Goal: Transaction & Acquisition: Purchase product/service

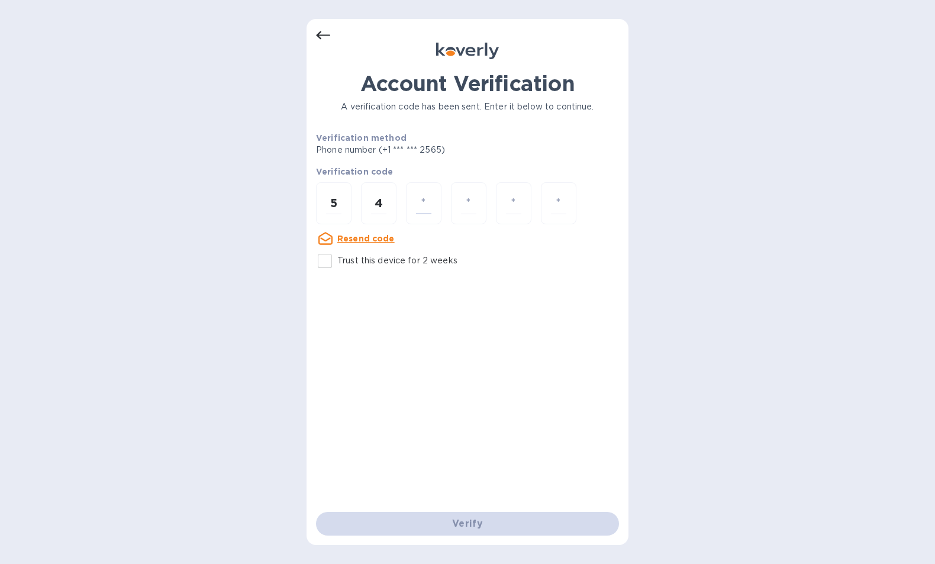
type input "5"
type input "3"
type input "4"
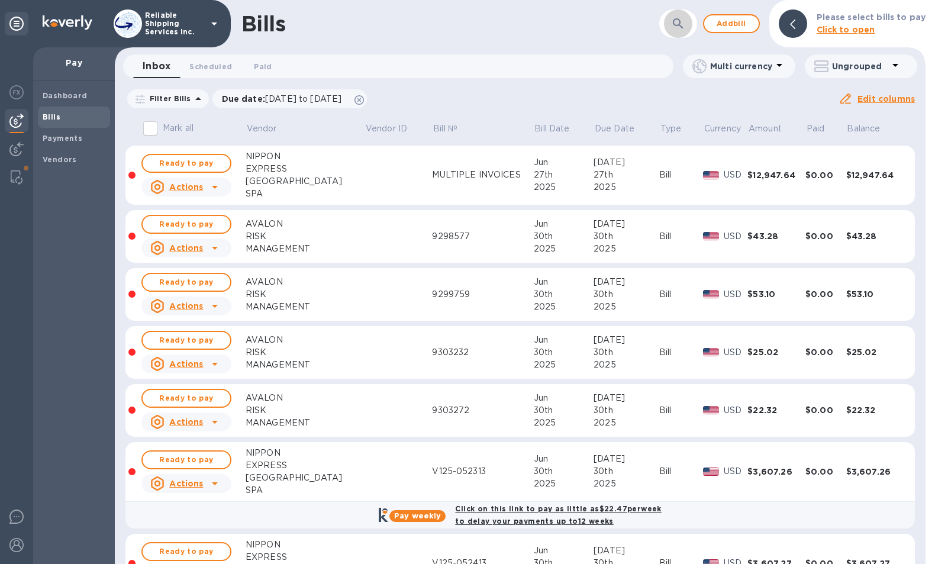
click at [690, 28] on button "button" at bounding box center [678, 23] width 28 height 28
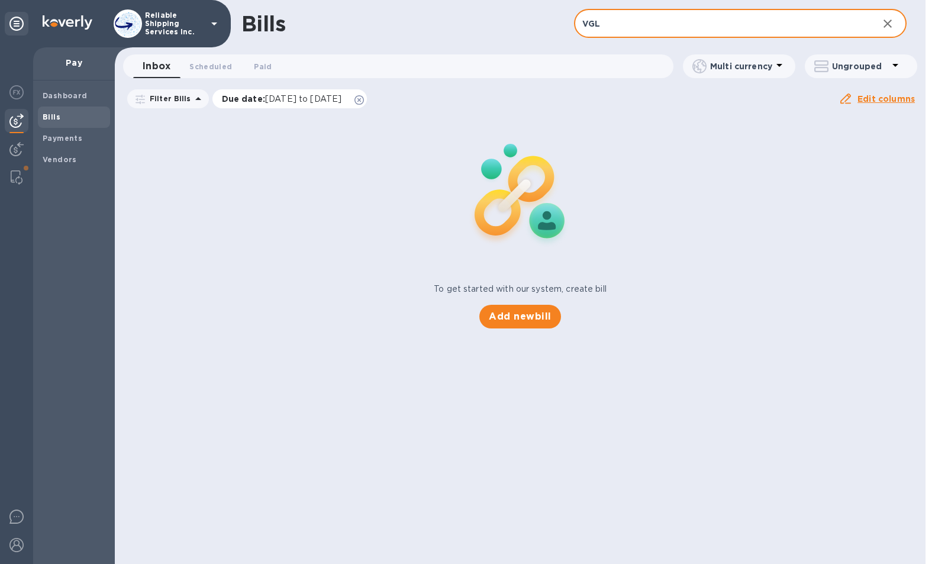
type input "VGL"
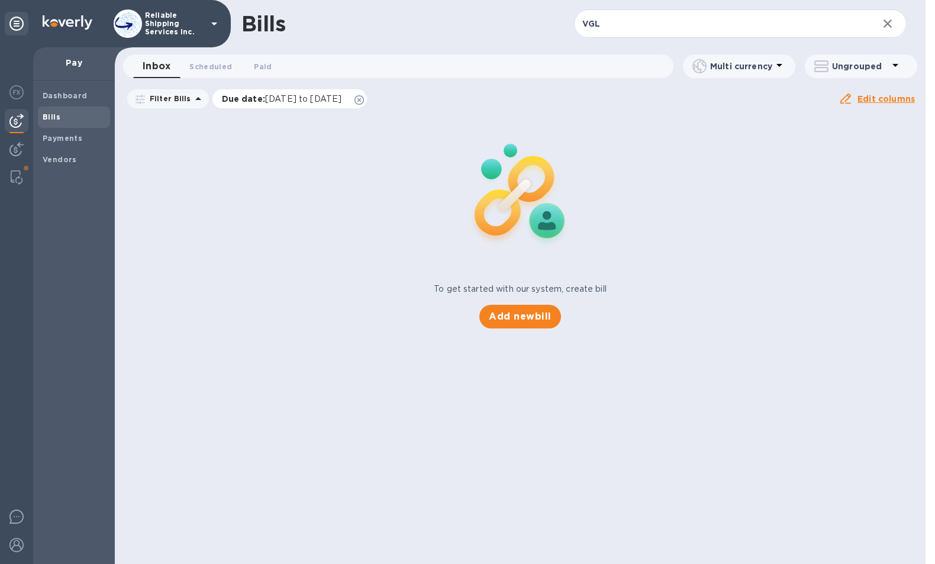
click at [364, 99] on icon at bounding box center [359, 99] width 9 height 9
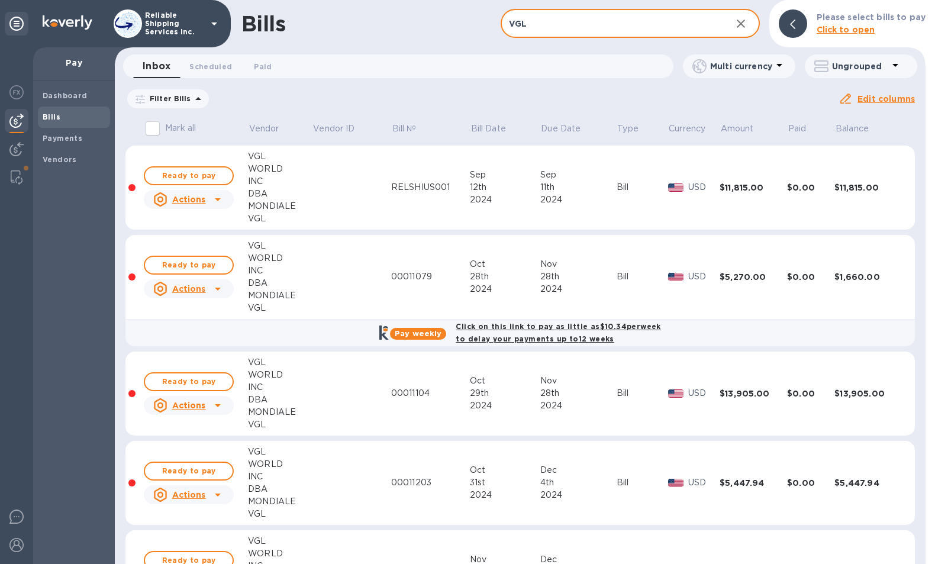
click at [618, 17] on input "VGL" at bounding box center [611, 23] width 221 height 29
click at [498, 275] on div "28th" at bounding box center [505, 277] width 70 height 12
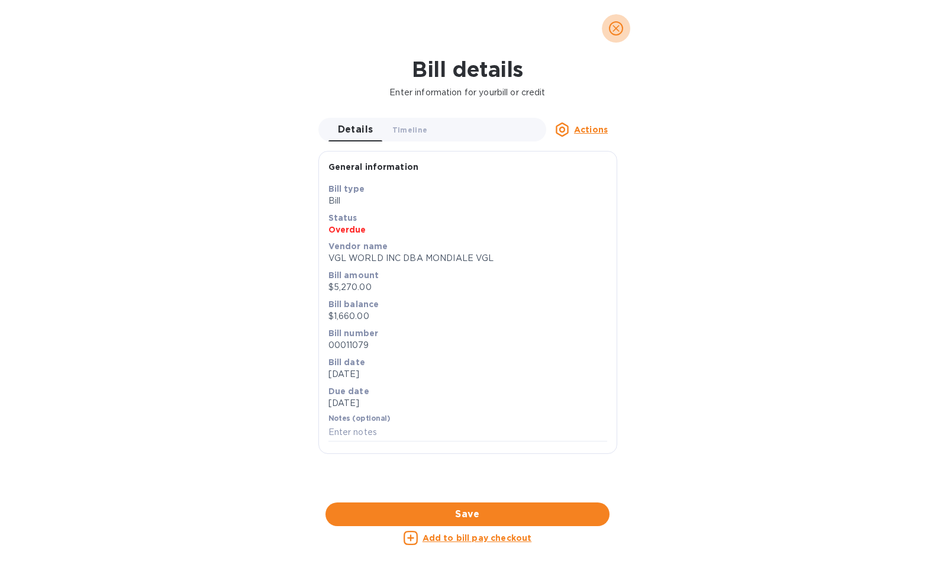
click at [618, 28] on icon "close" at bounding box center [616, 28] width 12 height 12
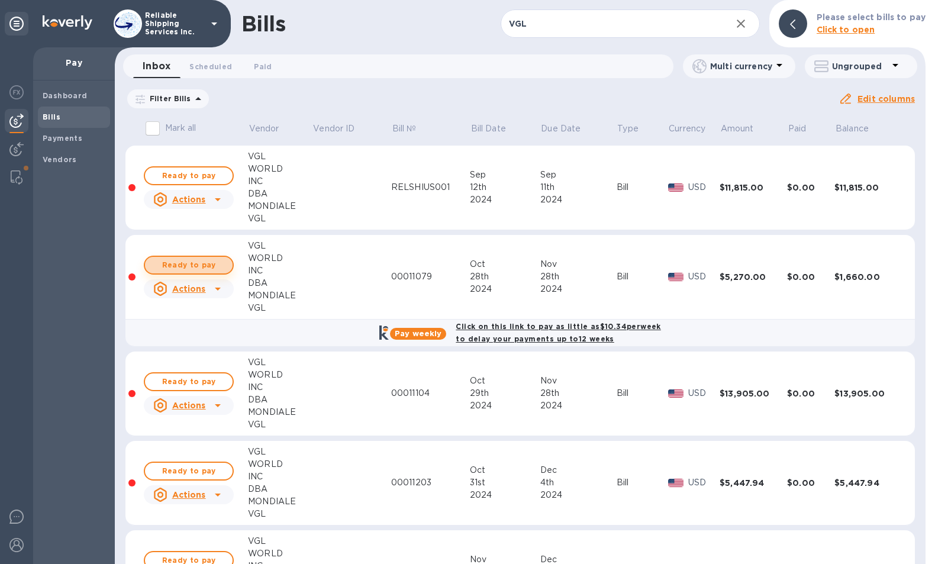
click at [204, 265] on span "Ready to pay" at bounding box center [188, 265] width 69 height 14
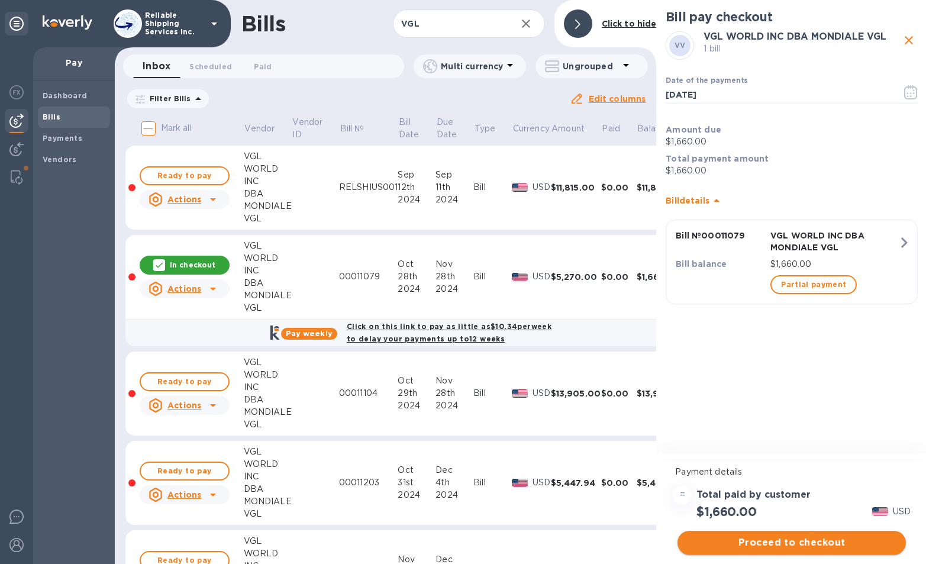
click at [829, 543] on span "Proceed to checkout" at bounding box center [792, 543] width 210 height 14
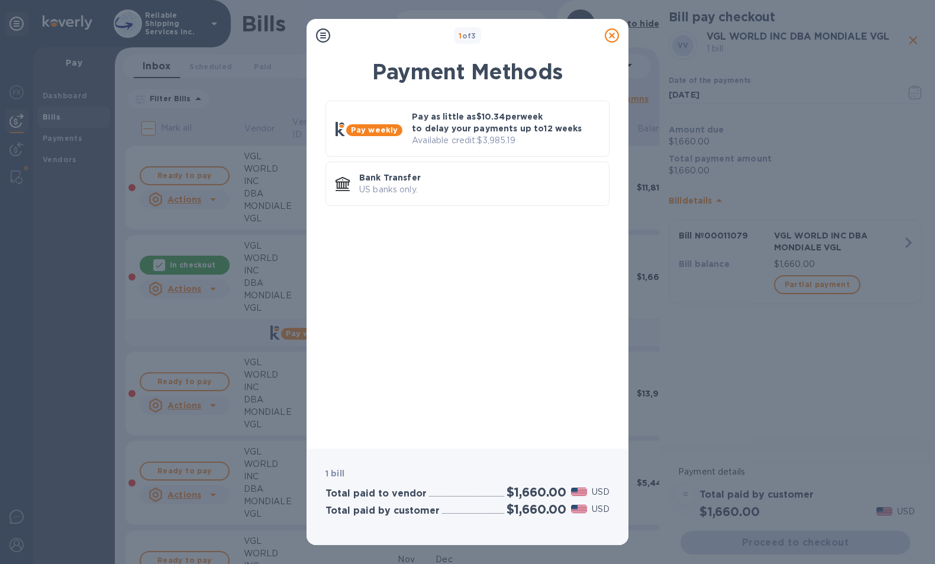
click at [614, 33] on icon at bounding box center [612, 35] width 14 height 14
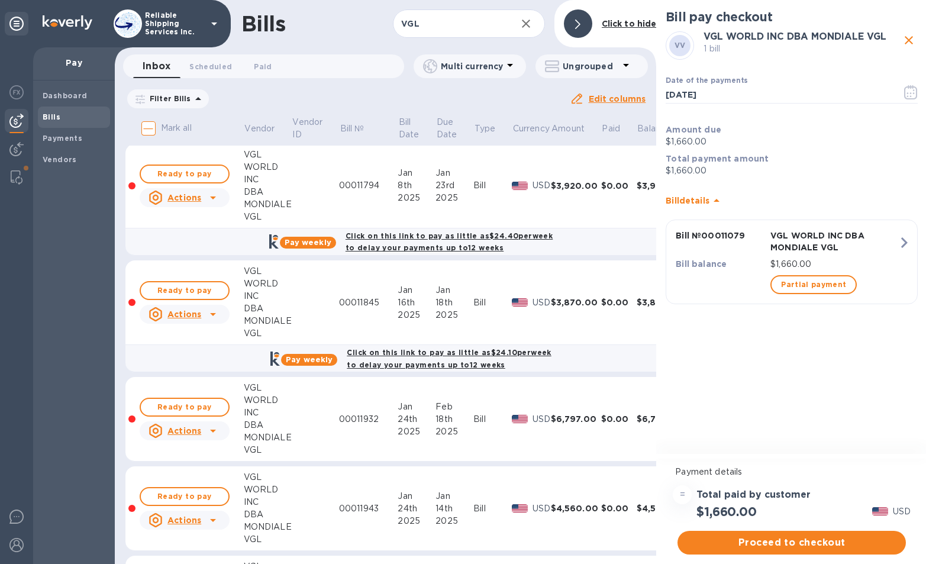
scroll to position [1302, 0]
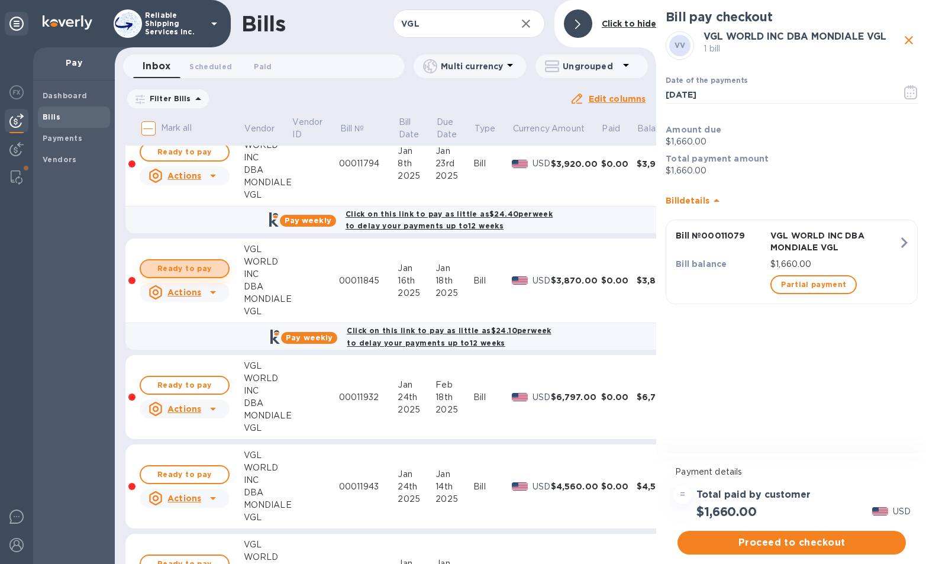
click at [190, 269] on span "Ready to pay" at bounding box center [184, 269] width 69 height 14
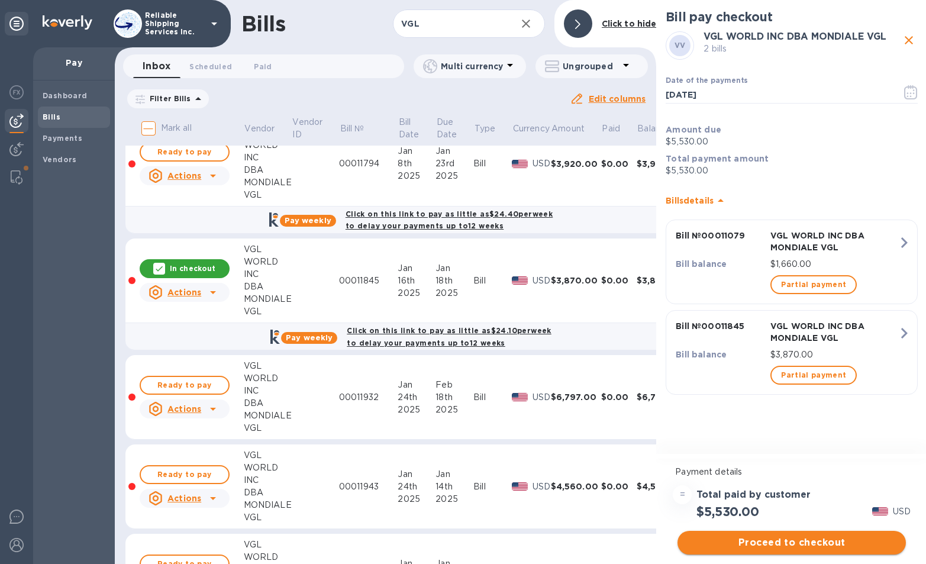
click at [833, 545] on span "Proceed to checkout" at bounding box center [792, 543] width 210 height 14
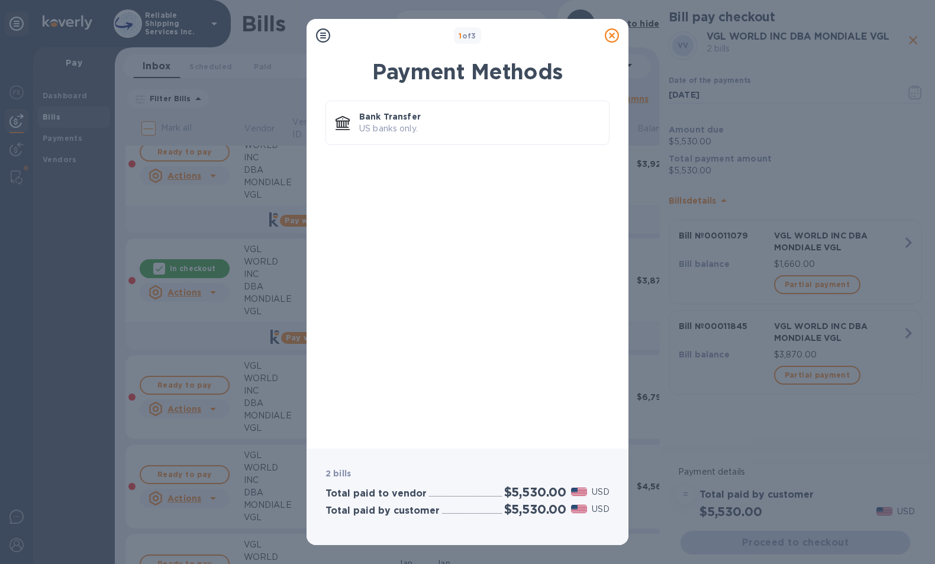
click at [614, 38] on icon at bounding box center [612, 35] width 14 height 14
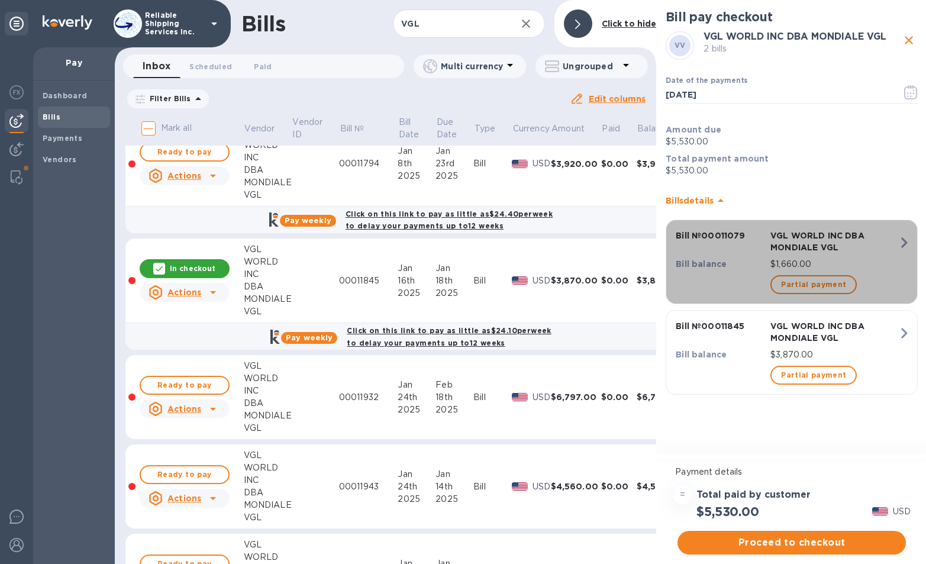
drag, startPoint x: 902, startPoint y: 246, endPoint x: 298, endPoint y: 250, distance: 603.8
click at [374, 249] on div "Bills VGL ​ Add [PERSON_NAME] to hide Inbox 0 Scheduled 0 Paid 0 Multi currency…" at bounding box center [521, 282] width 813 height 564
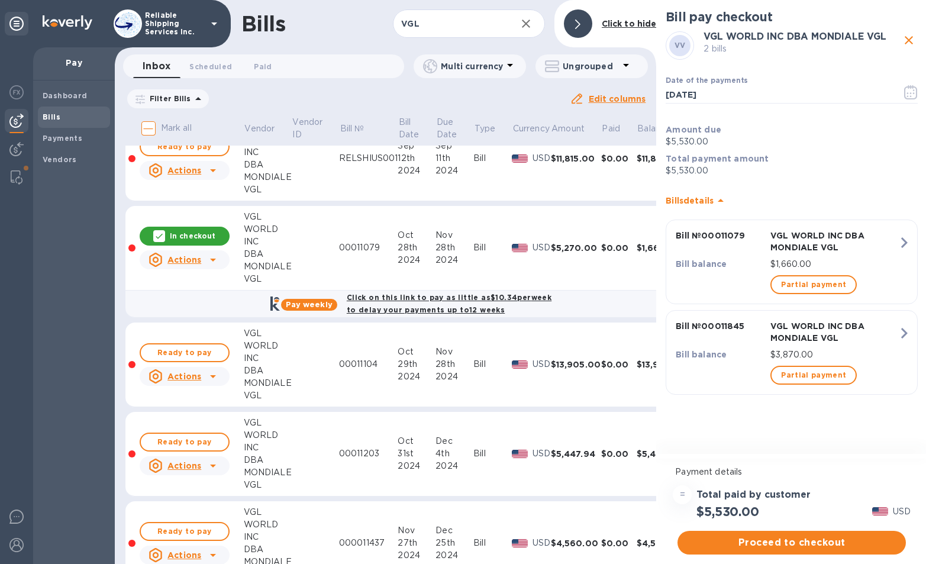
scroll to position [0, 0]
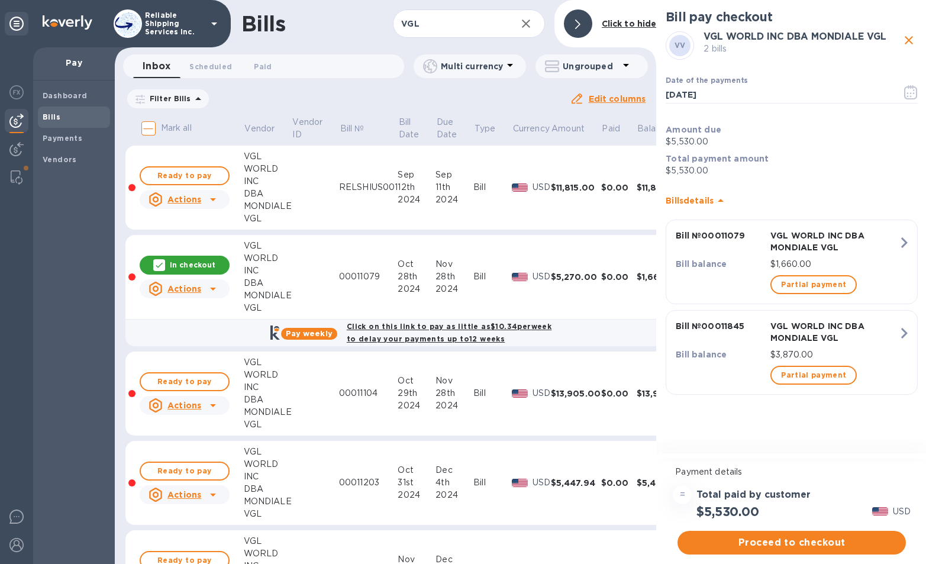
click at [162, 265] on icon at bounding box center [159, 264] width 7 height 5
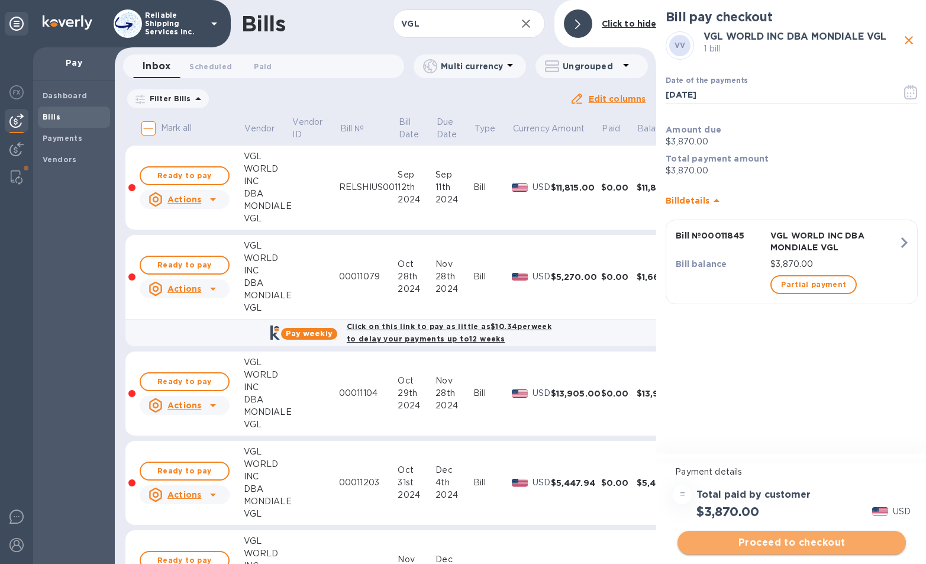
click at [805, 539] on span "Proceed to checkout" at bounding box center [792, 543] width 210 height 14
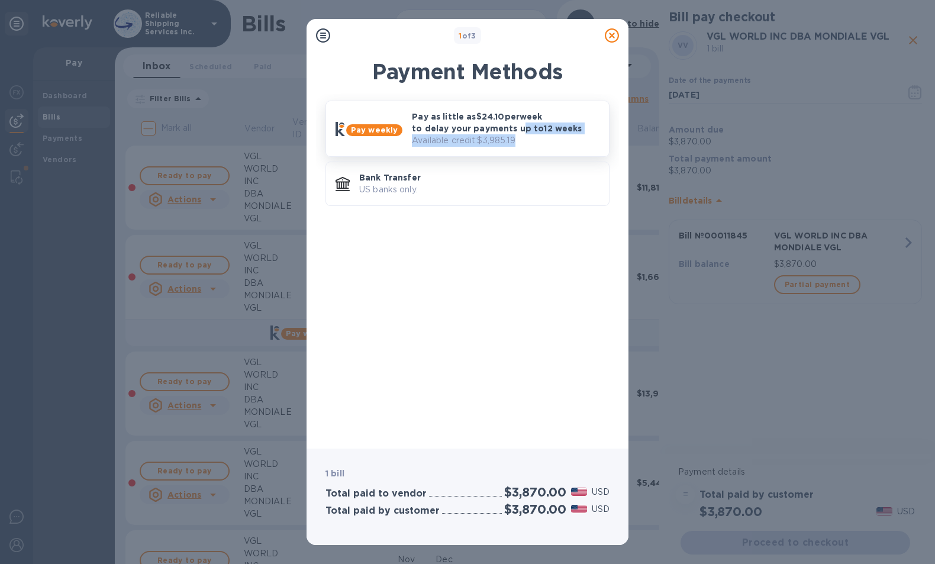
drag, startPoint x: 513, startPoint y: 128, endPoint x: 518, endPoint y: 144, distance: 17.4
click at [518, 144] on div "Pay as little as $24.10 per week to delay your payments up to 12 weeks Availabl…" at bounding box center [505, 129] width 197 height 46
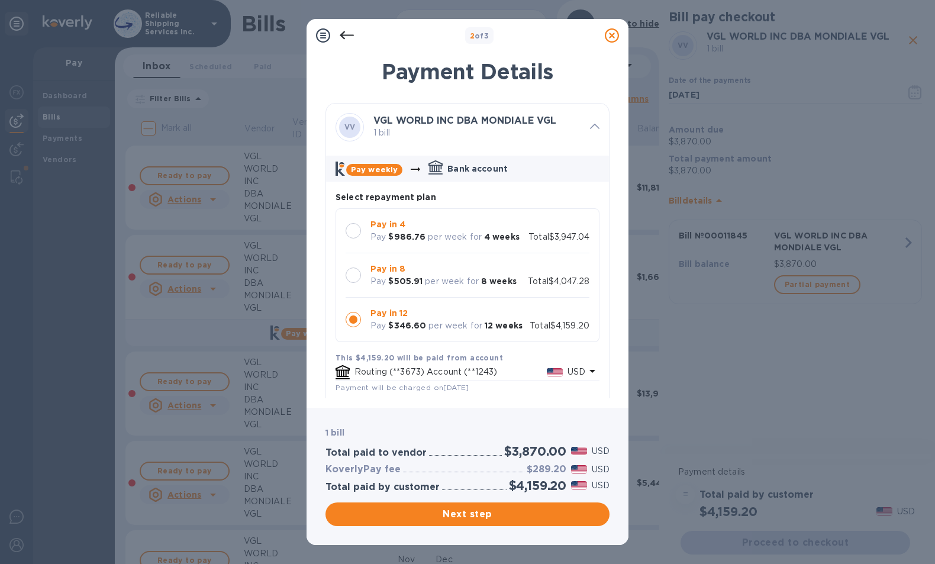
click at [612, 36] on icon at bounding box center [612, 35] width 14 height 14
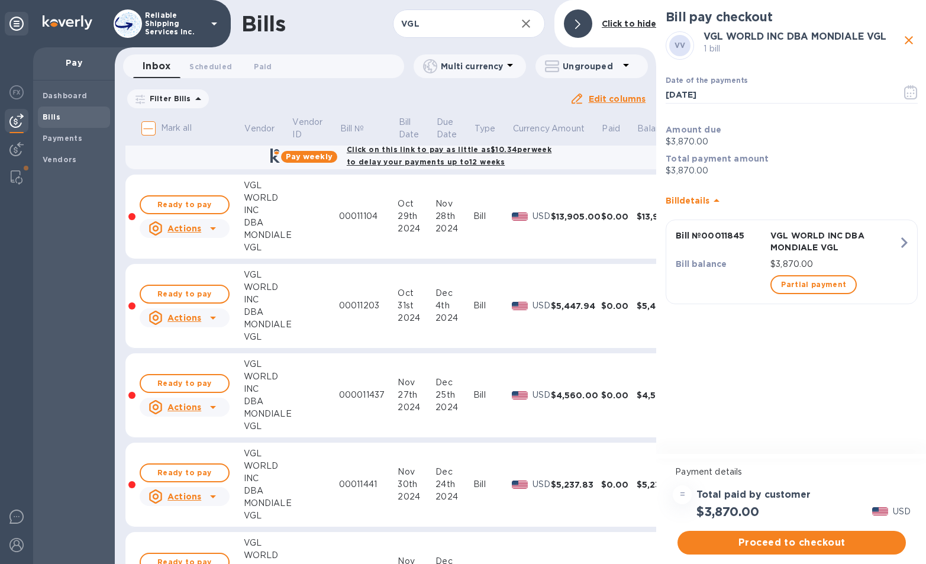
scroll to position [178, 0]
click at [198, 384] on span "Ready to pay" at bounding box center [184, 383] width 69 height 14
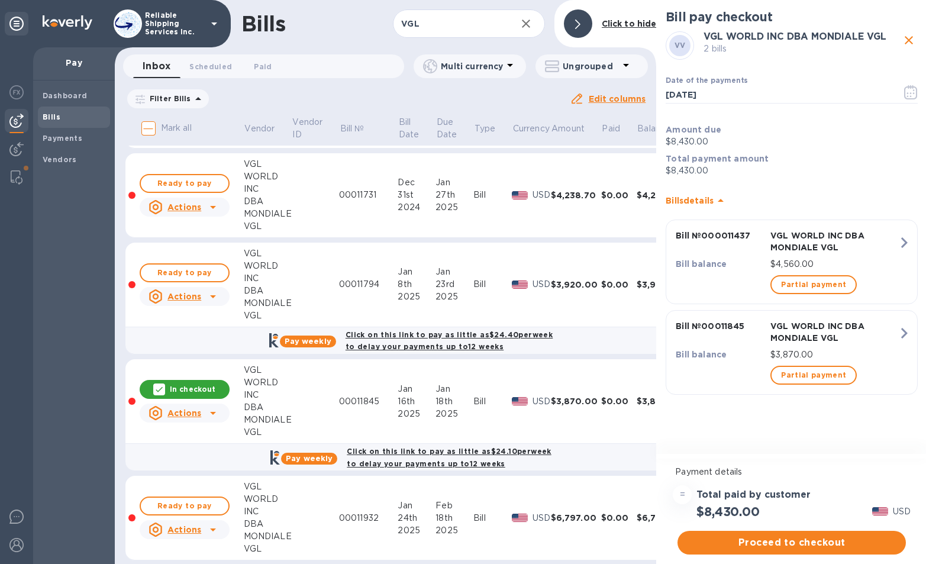
scroll to position [1184, 0]
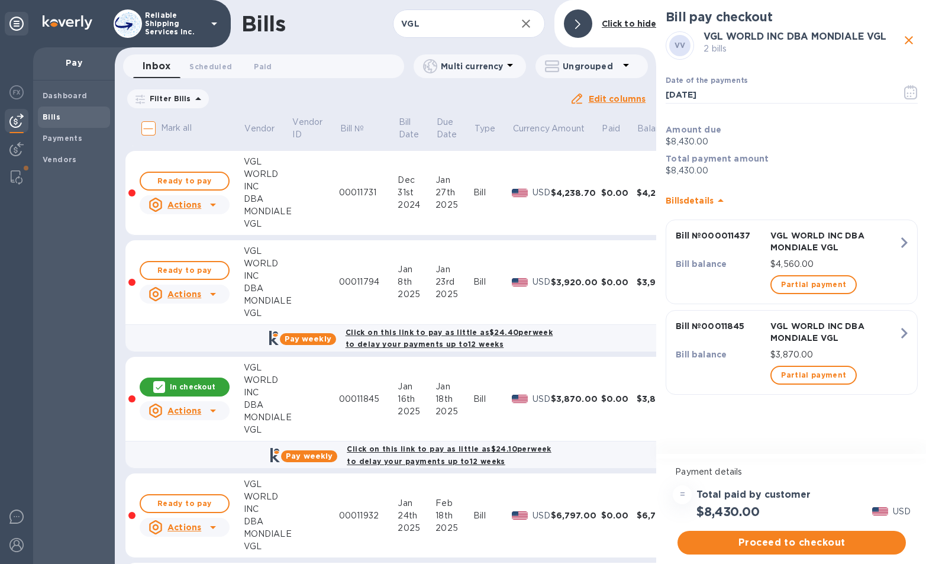
click at [188, 387] on p "In checkout" at bounding box center [193, 387] width 46 height 10
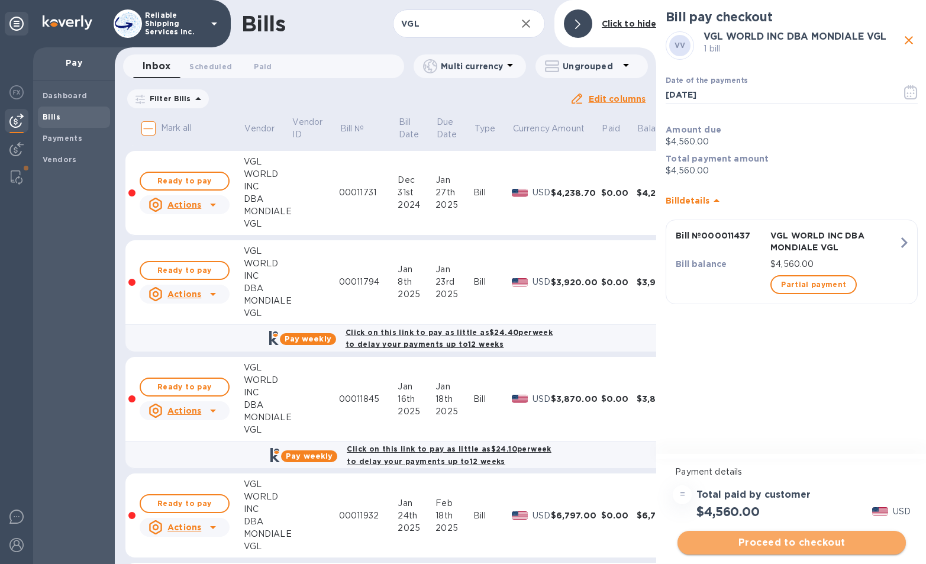
click at [783, 543] on span "Proceed to checkout" at bounding box center [792, 543] width 210 height 14
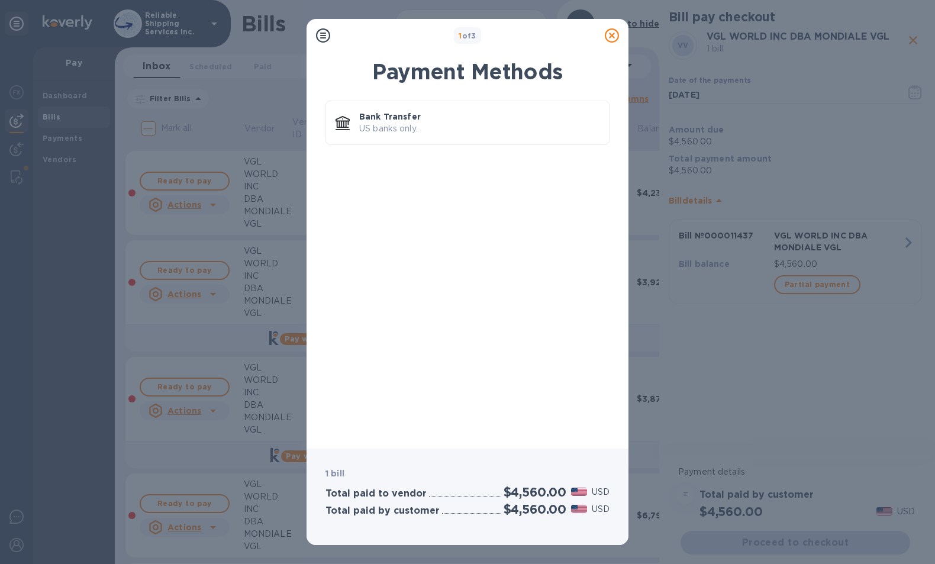
click at [606, 32] on icon at bounding box center [612, 35] width 14 height 14
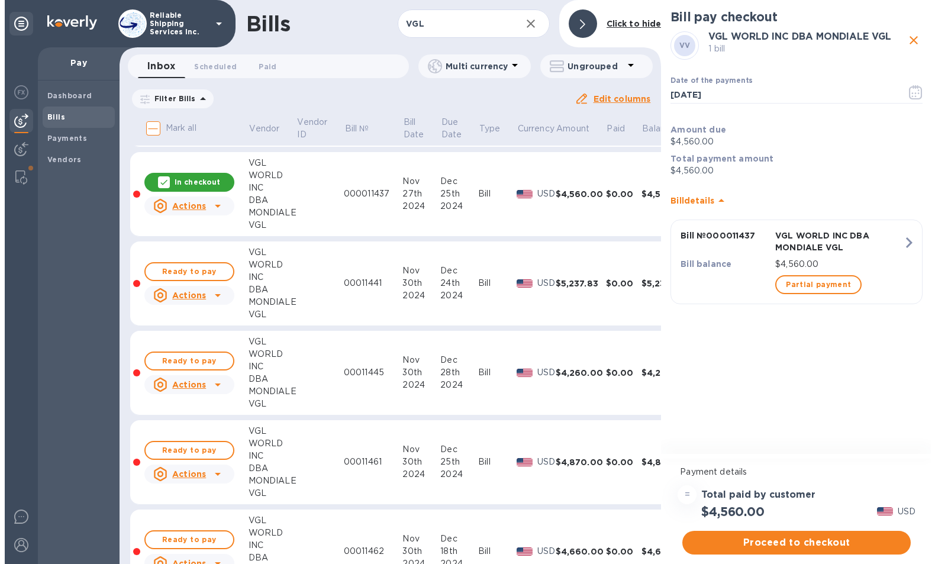
scroll to position [315, 0]
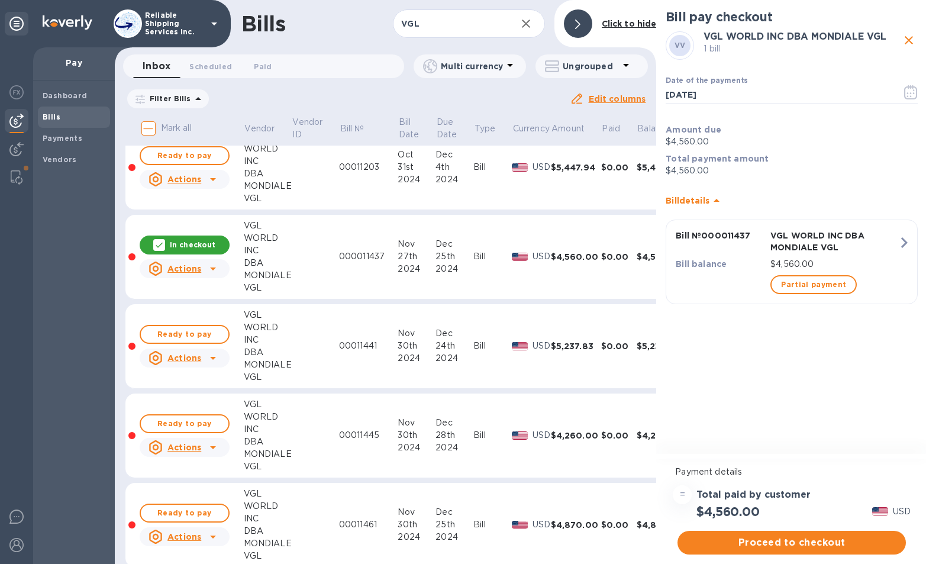
click at [207, 249] on p "In checkout" at bounding box center [193, 245] width 46 height 10
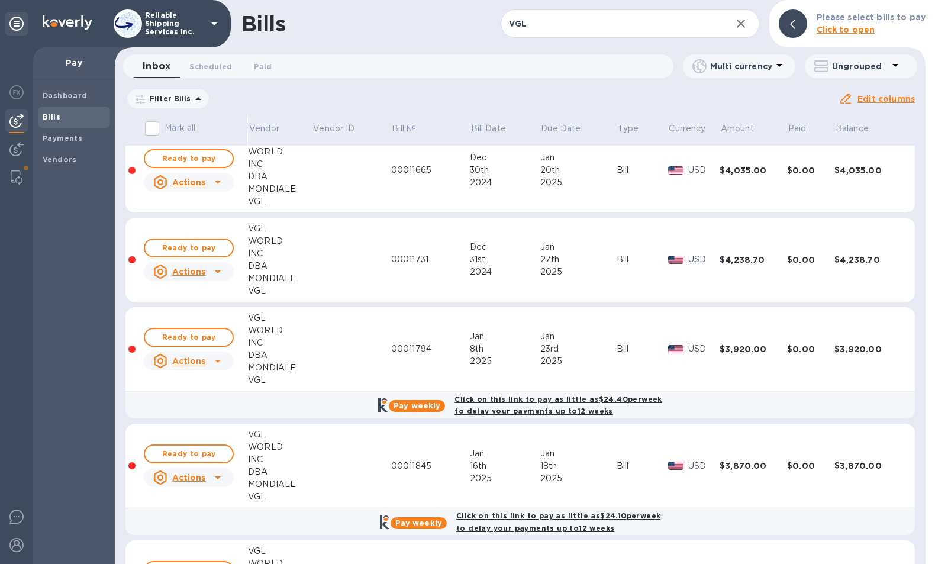
scroll to position [1125, 0]
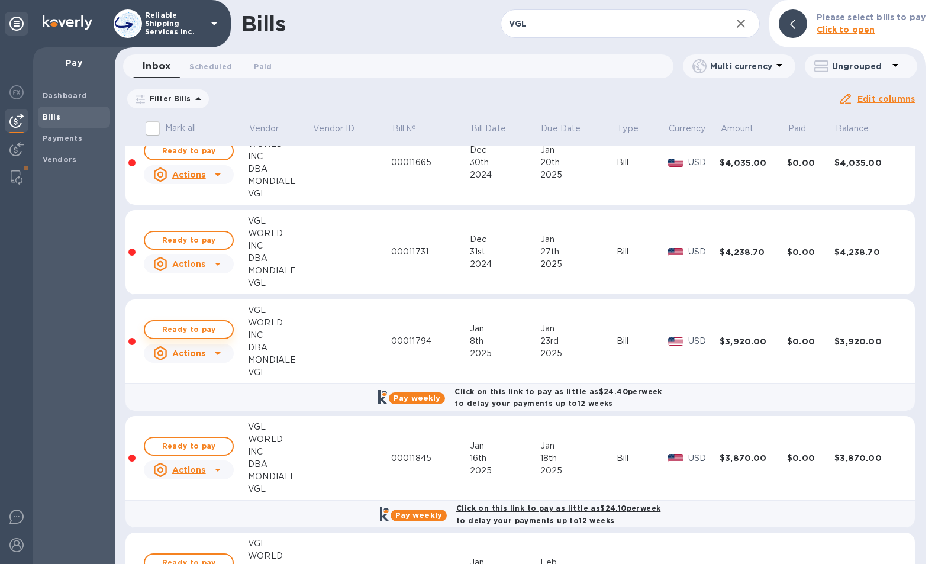
click at [188, 329] on span "Ready to pay" at bounding box center [188, 330] width 69 height 14
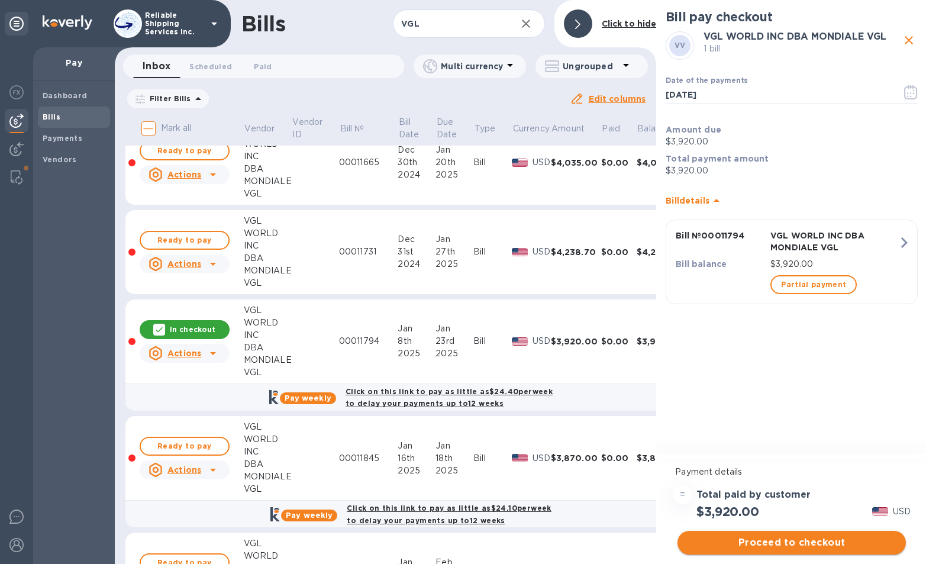
click at [790, 539] on span "Proceed to checkout" at bounding box center [792, 543] width 210 height 14
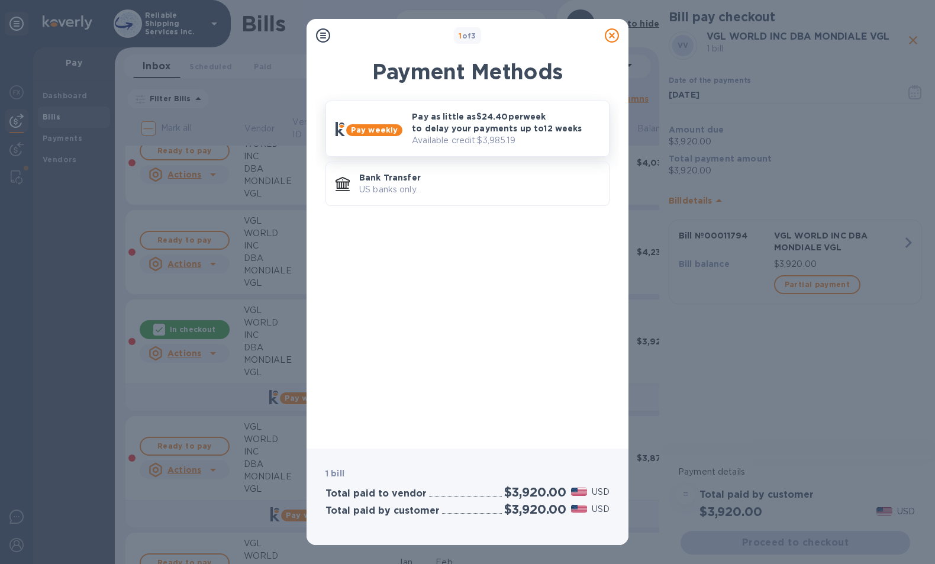
click at [463, 129] on p "Pay as little as $24.40 per week to delay your payments up to 12 weeks" at bounding box center [506, 123] width 188 height 24
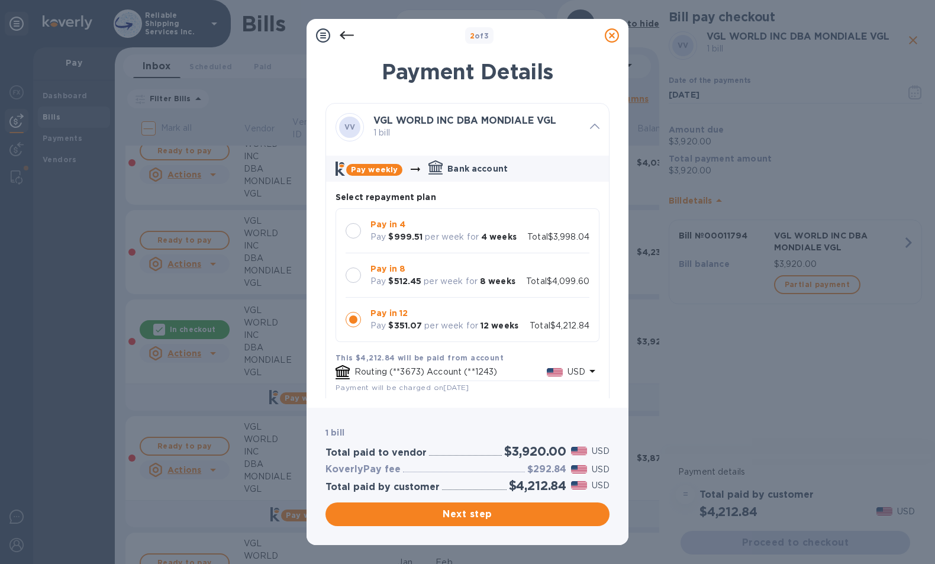
click at [382, 285] on p "Pay" at bounding box center [378, 281] width 15 height 12
click at [390, 244] on div "Pay in 4 Pay $999.51 per week for 4 weeks" at bounding box center [444, 231] width 156 height 34
click at [394, 277] on b "$512.45" at bounding box center [404, 280] width 33 height 9
click at [441, 313] on p "Pay in 12" at bounding box center [445, 313] width 148 height 12
click at [450, 280] on p "per week for" at bounding box center [451, 281] width 54 height 12
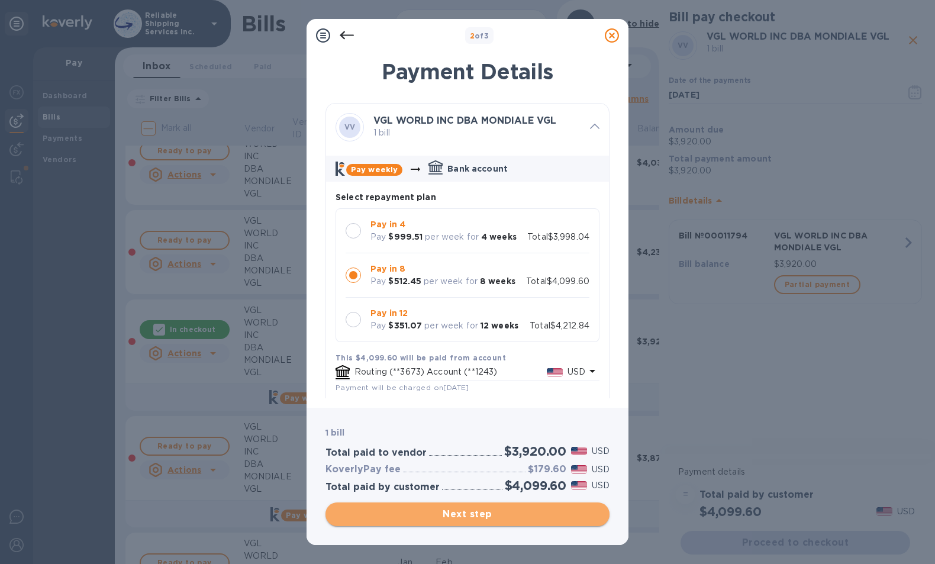
click at [436, 514] on span "Next step" at bounding box center [467, 514] width 265 height 14
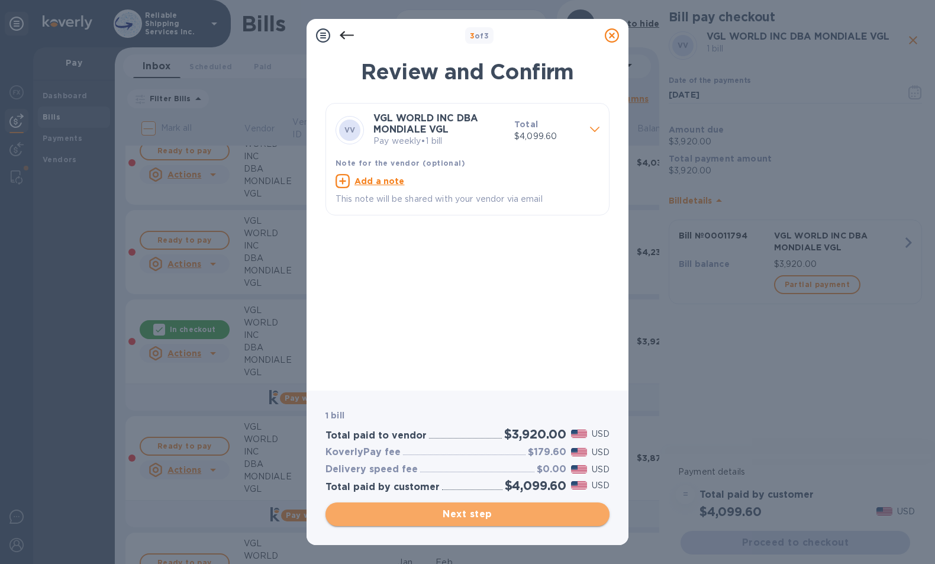
click at [436, 514] on span "Next step" at bounding box center [467, 514] width 265 height 14
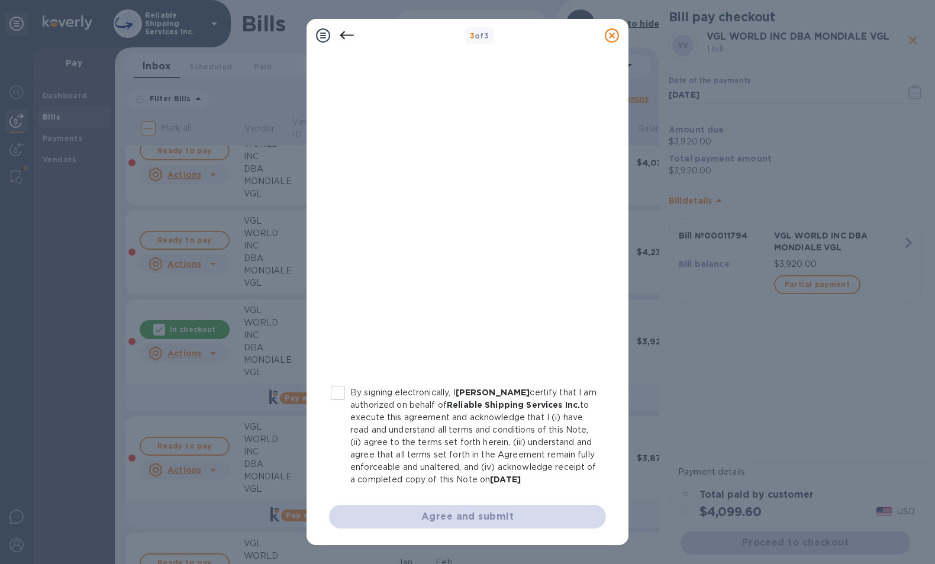
scroll to position [110, 0]
click at [345, 385] on input "By signing electronically, I [PERSON_NAME] certify that I am authorized on beha…" at bounding box center [338, 393] width 25 height 25
checkbox input "true"
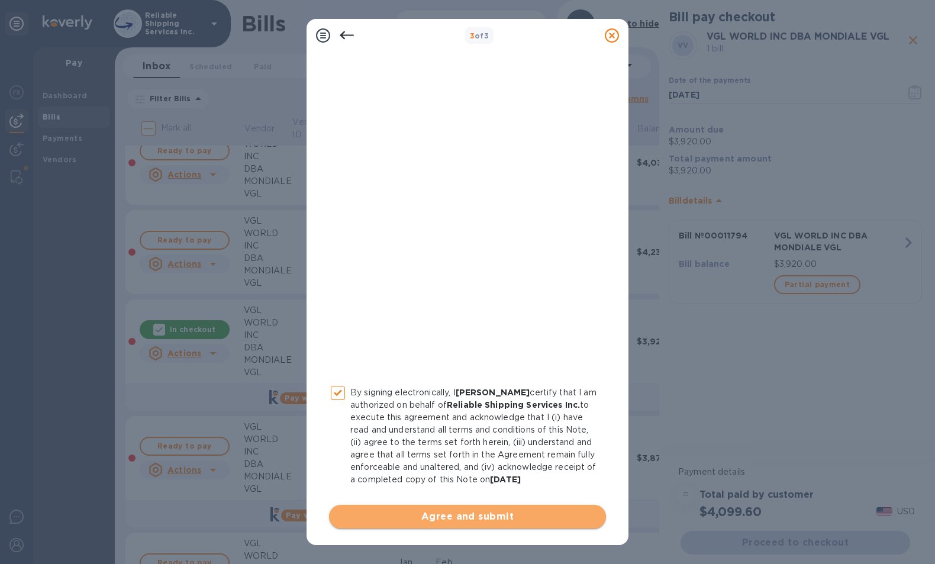
click at [475, 517] on span "Agree and submit" at bounding box center [468, 517] width 258 height 14
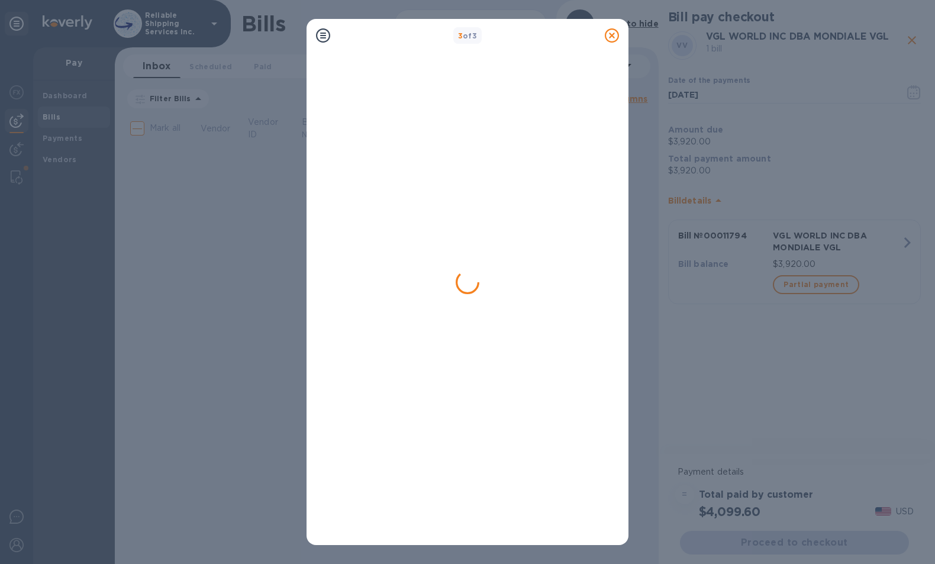
scroll to position [0, 0]
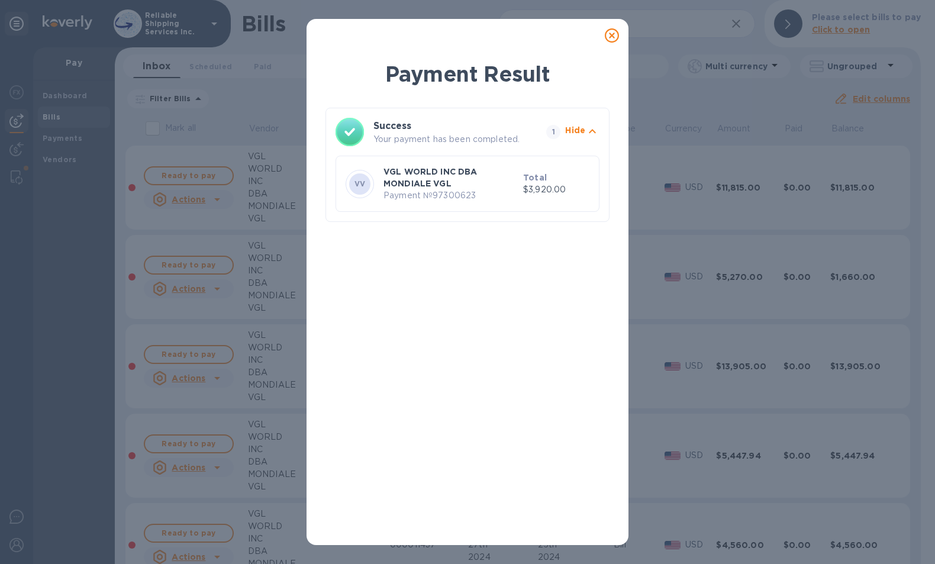
click at [616, 34] on icon at bounding box center [612, 35] width 14 height 14
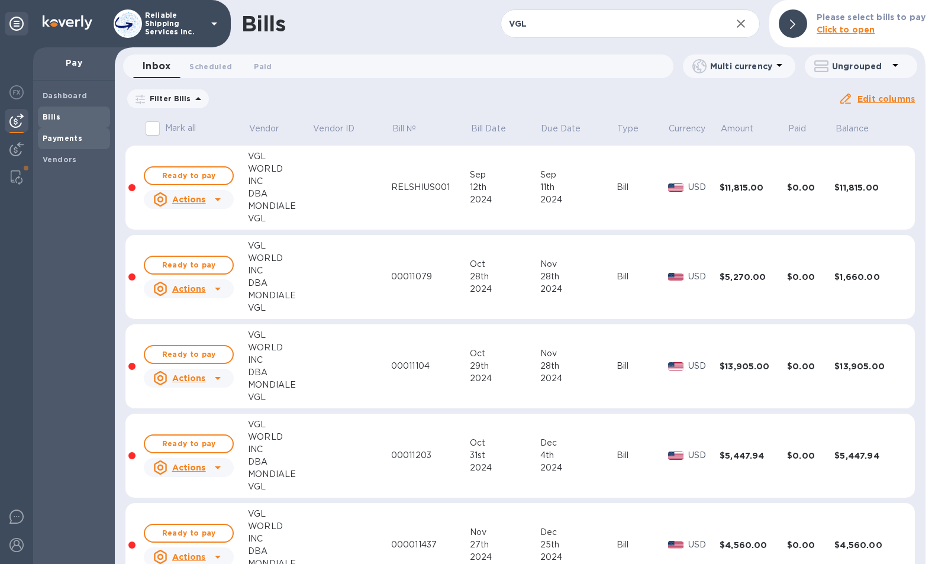
click at [60, 140] on b "Payments" at bounding box center [63, 138] width 40 height 9
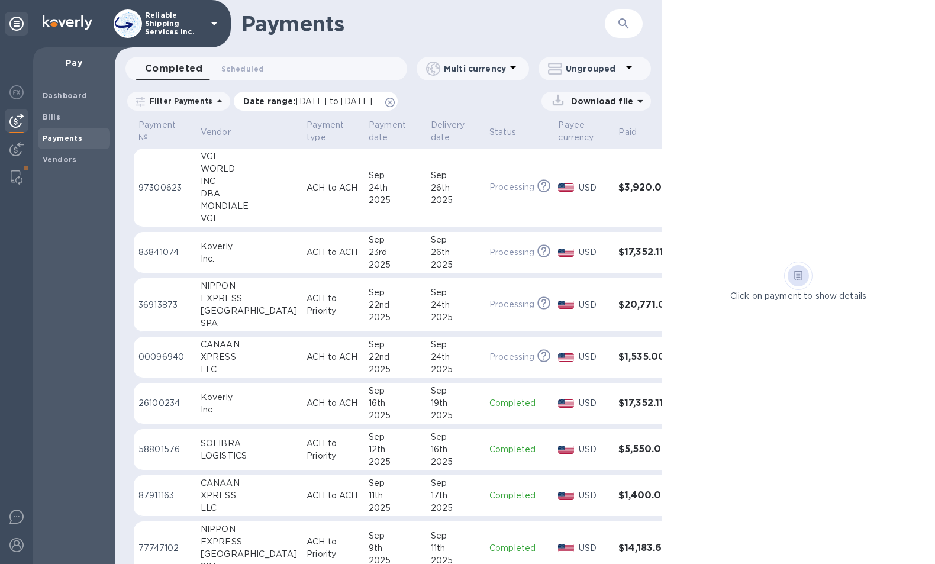
click at [395, 104] on icon at bounding box center [389, 102] width 9 height 9
click at [322, 200] on td "ACH to ACH" at bounding box center [333, 188] width 62 height 79
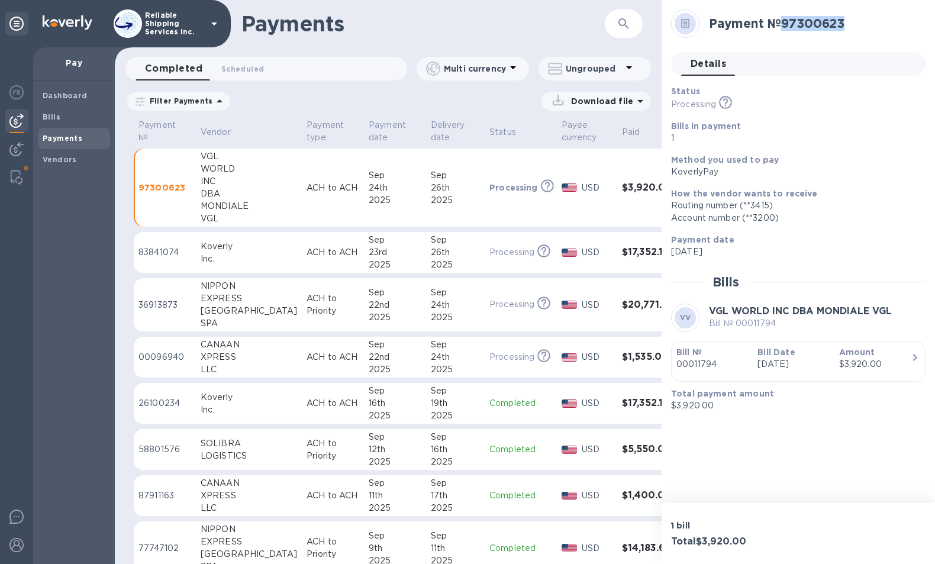
drag, startPoint x: 857, startPoint y: 23, endPoint x: 787, endPoint y: 20, distance: 70.5
click at [787, 20] on h2 "Payment № 97300623" at bounding box center [812, 23] width 207 height 15
copy h2 "97300623"
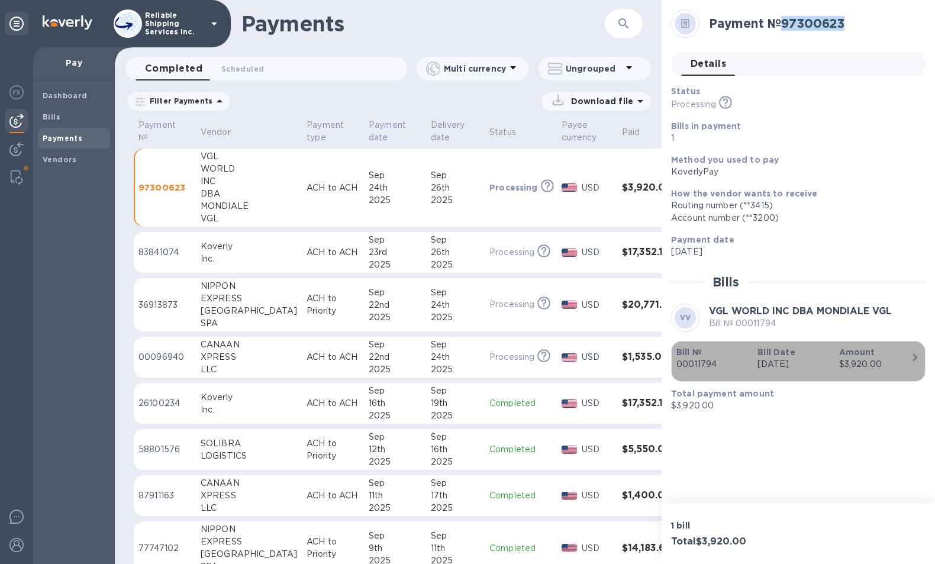
click at [752, 376] on div "button" at bounding box center [799, 374] width 244 height 6
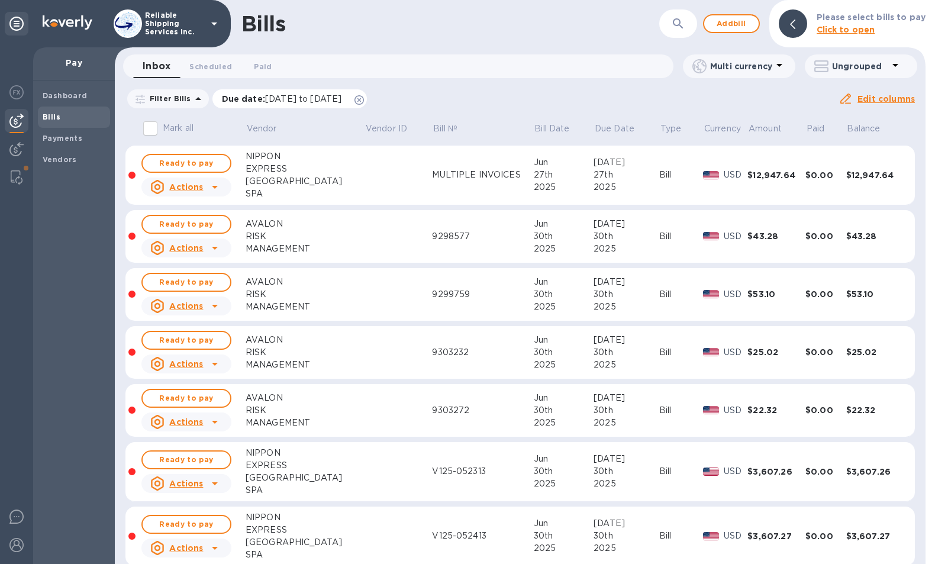
click at [364, 101] on icon at bounding box center [359, 99] width 9 height 9
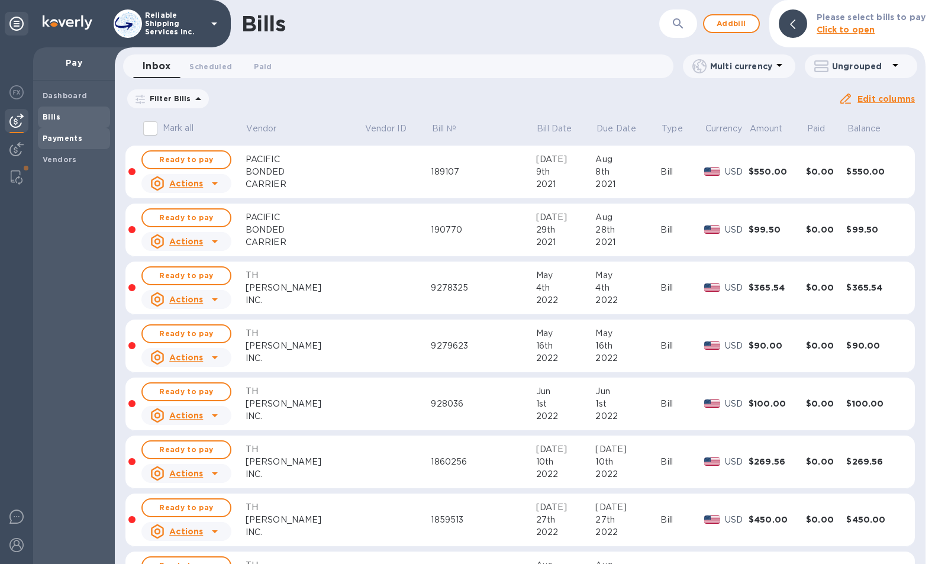
click at [54, 135] on b "Payments" at bounding box center [63, 138] width 40 height 9
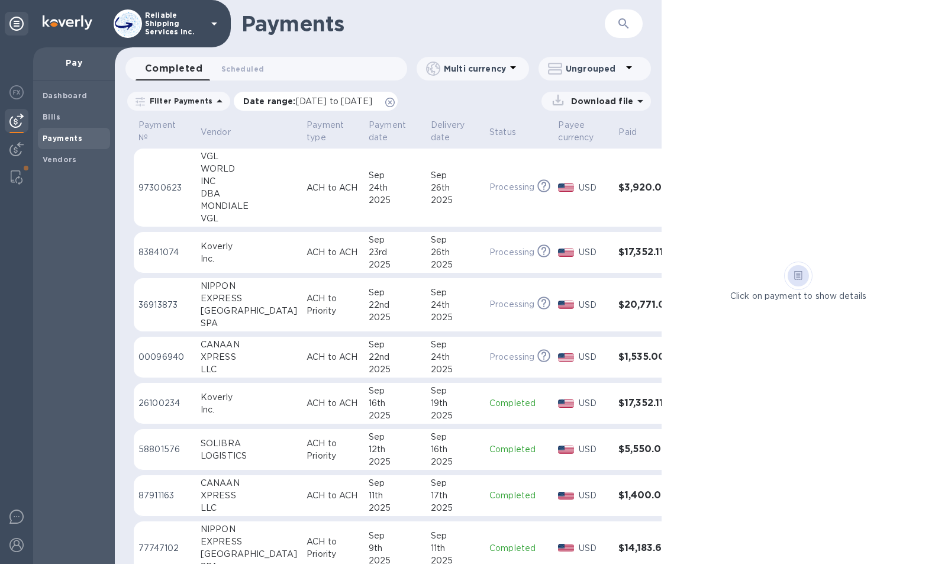
click at [395, 102] on icon at bounding box center [389, 102] width 9 height 9
click at [307, 192] on p "ACH to ACH" at bounding box center [333, 188] width 53 height 12
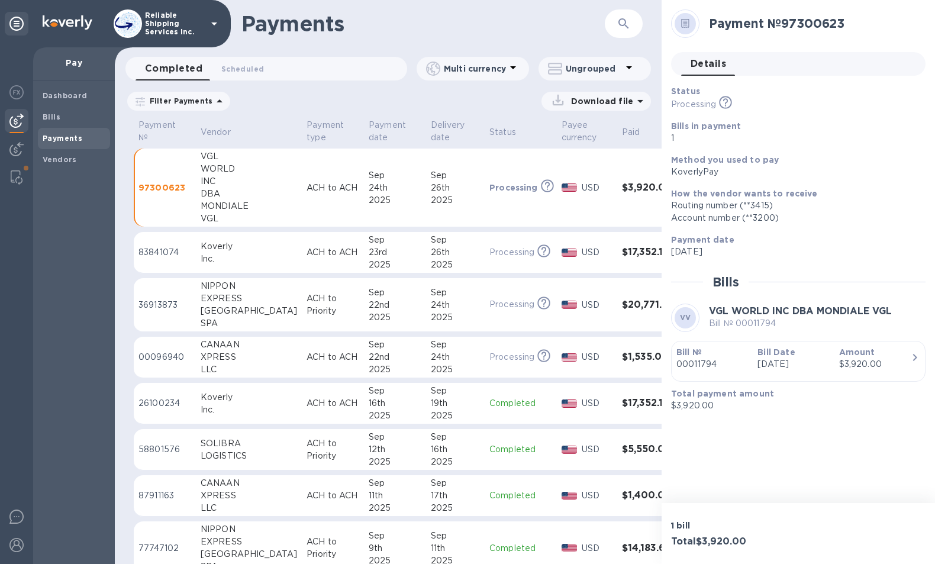
click at [779, 353] on b "Bill Date" at bounding box center [776, 351] width 37 height 9
